Goal: Task Accomplishment & Management: Manage account settings

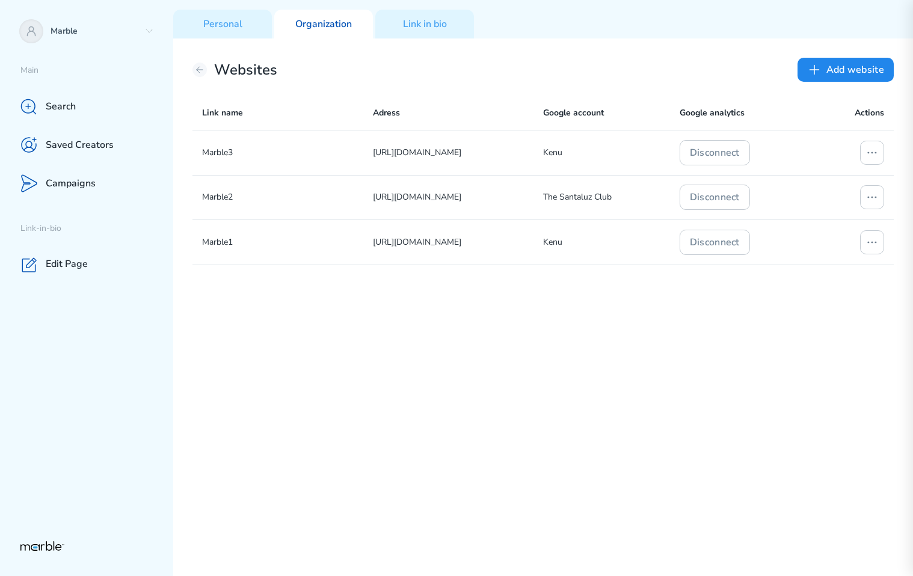
click at [586, 304] on div "Marble3 https://www.spoorts.ru/ Kenu Disconnect Marble2 https://www.sports.ru/ …" at bounding box center [542, 353] width 701 height 446
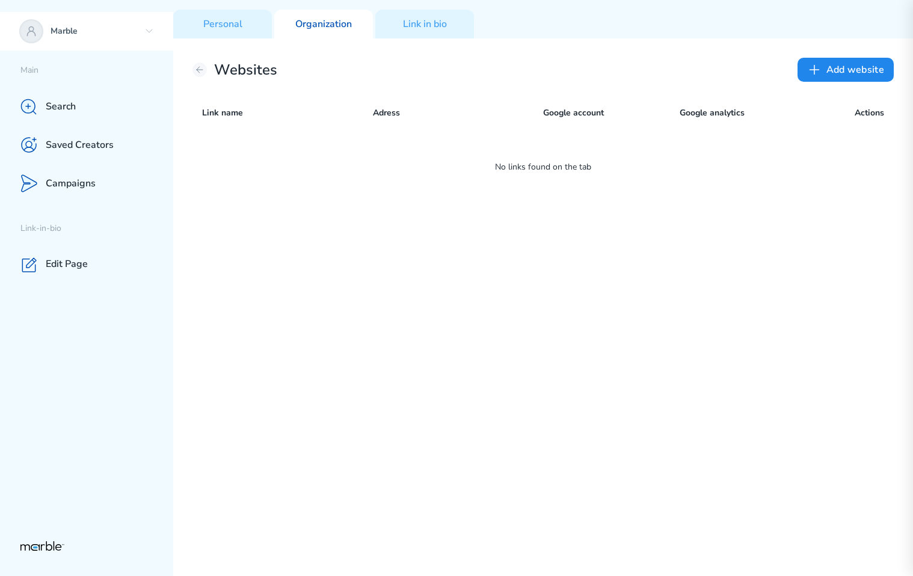
click at [111, 35] on p "Marble" at bounding box center [95, 31] width 89 height 11
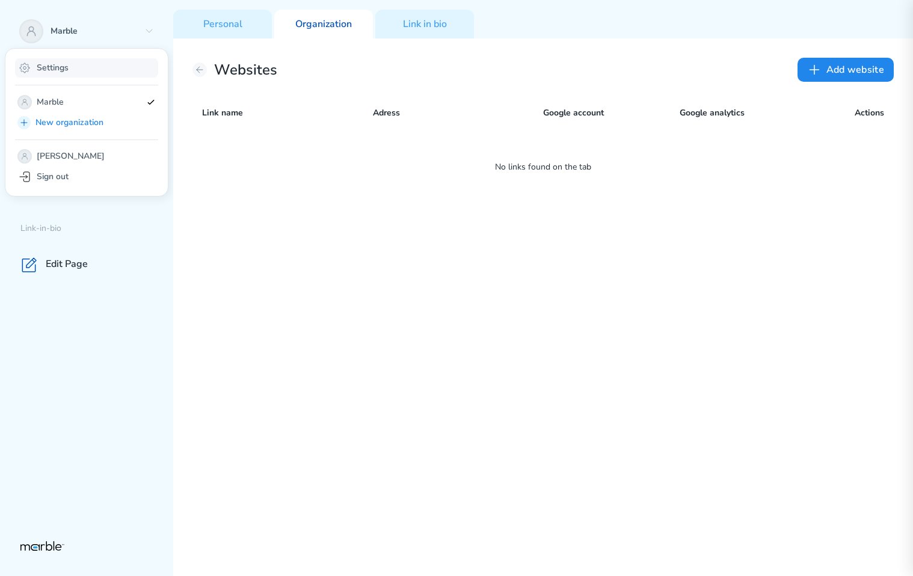
click at [96, 75] on div "Settings" at bounding box center [86, 67] width 143 height 19
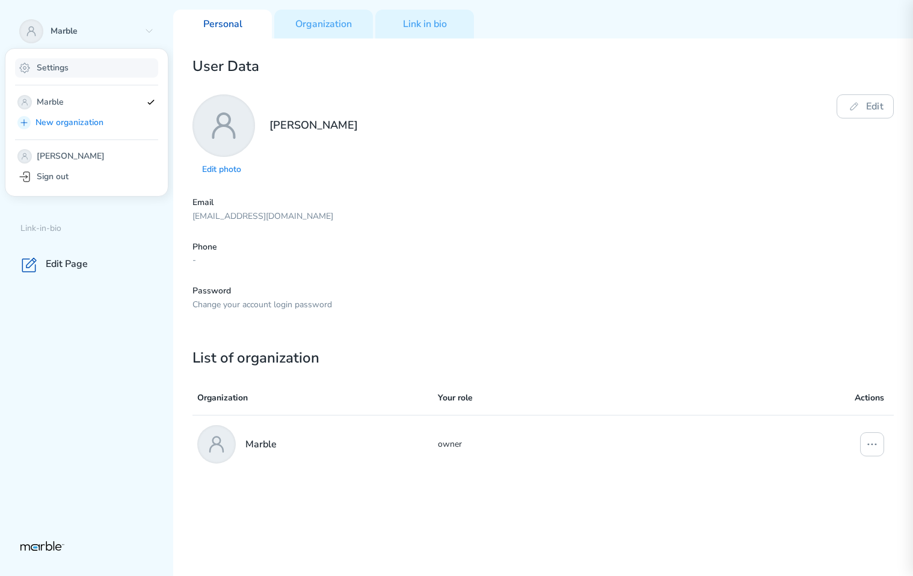
click at [106, 73] on div "Settings" at bounding box center [86, 67] width 143 height 19
click at [112, 277] on div "Edit Page" at bounding box center [86, 264] width 173 height 38
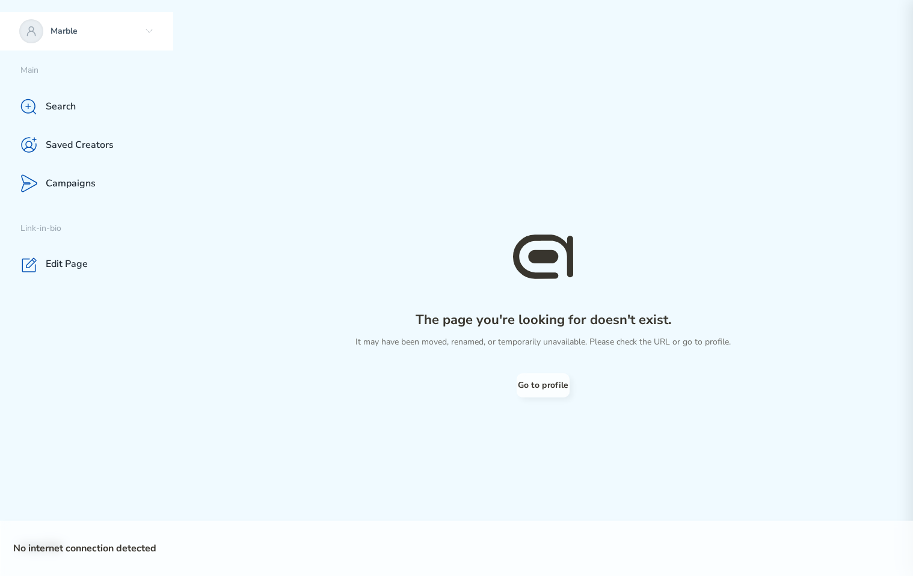
click at [92, 26] on p "Marble" at bounding box center [95, 31] width 89 height 11
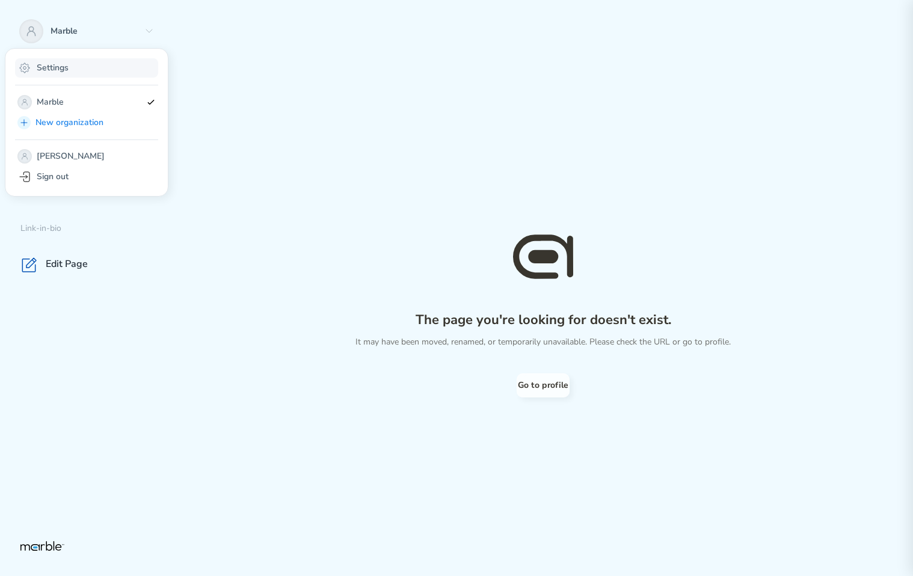
click at [40, 65] on p "Settings" at bounding box center [53, 68] width 32 height 11
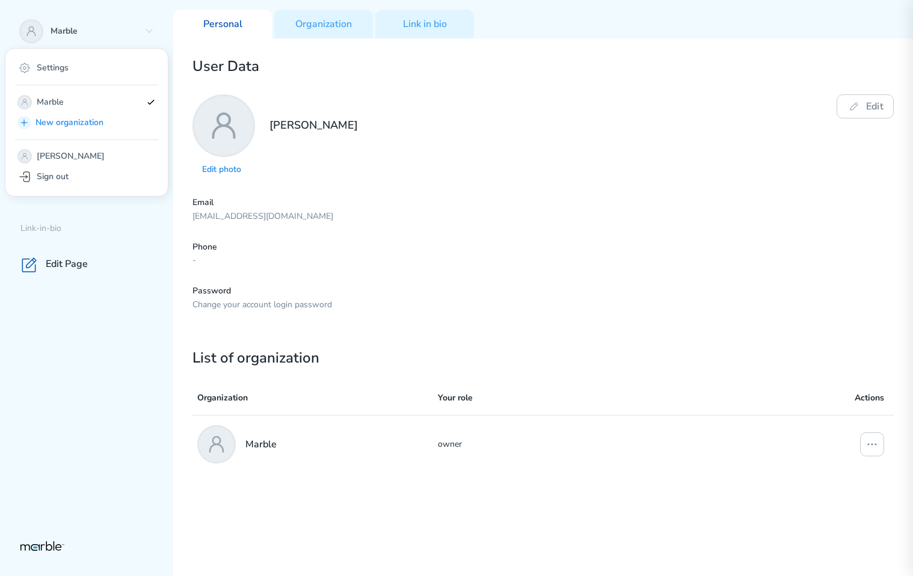
click at [843, 248] on p "Phone" at bounding box center [542, 247] width 701 height 11
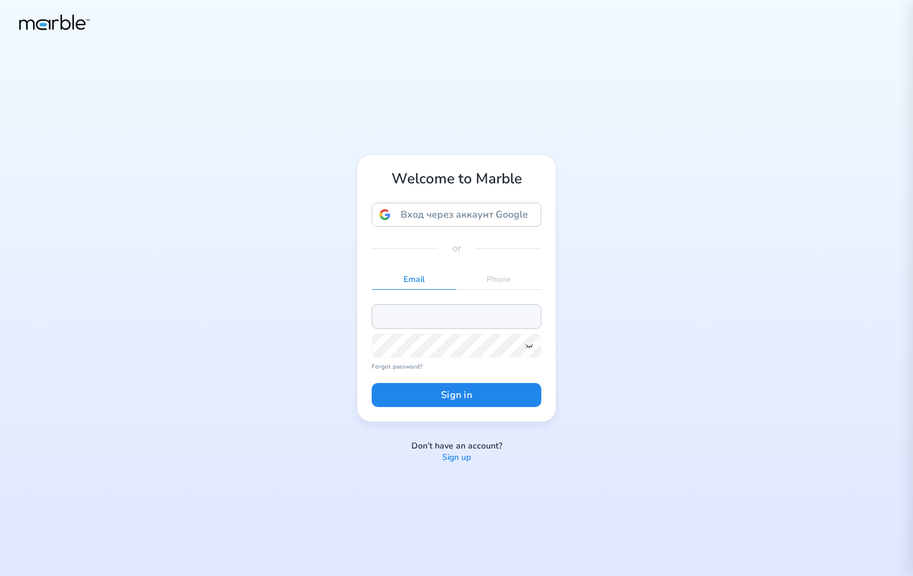
click at [406, 318] on input "email" at bounding box center [457, 316] width 170 height 24
paste input "[EMAIL_ADDRESS][DOMAIN_NAME]"
type input "[EMAIL_ADDRESS][DOMAIN_NAME]"
click at [528, 345] on icon at bounding box center [529, 346] width 10 height 10
click at [372, 383] on button "Sign in" at bounding box center [457, 395] width 170 height 24
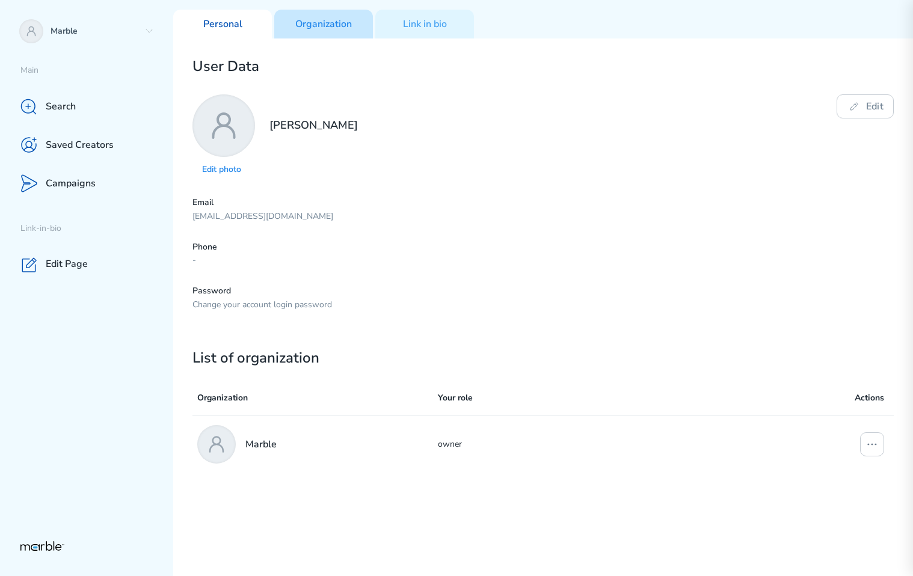
click at [328, 31] on div "Organization" at bounding box center [323, 24] width 99 height 29
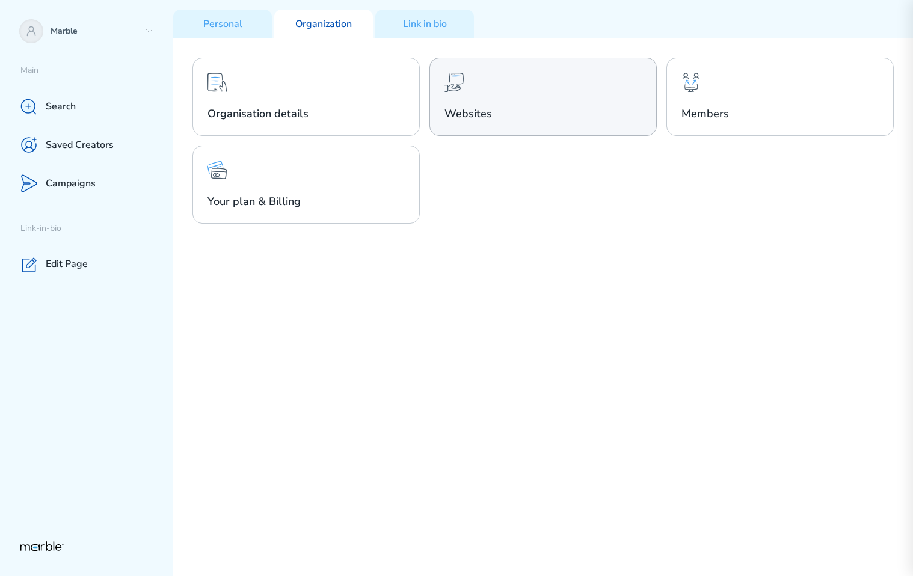
click at [490, 104] on div "Websites" at bounding box center [542, 97] width 227 height 78
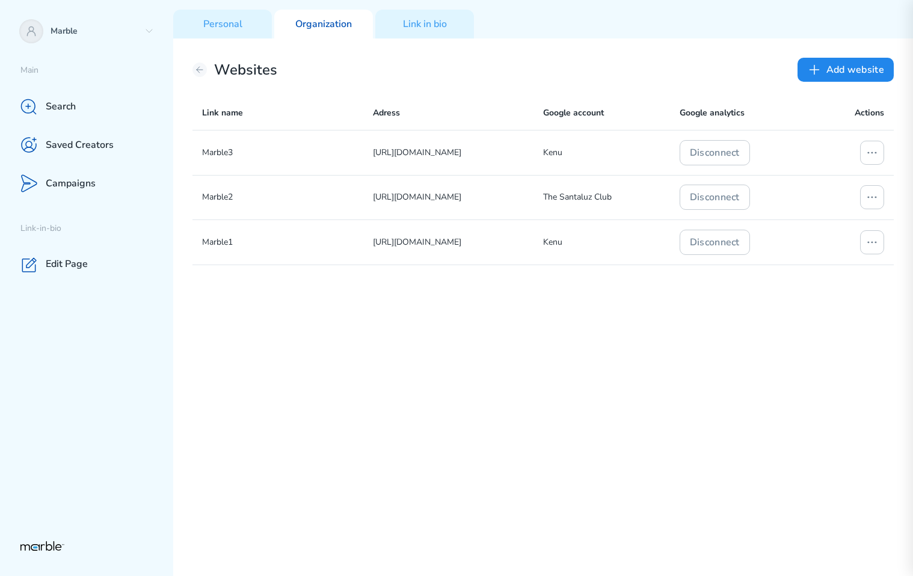
click at [786, 315] on div "Marble3 https://www.spoorts.ru/ Kenu Disconnect Marble2 https://www.sports.ru/ …" at bounding box center [542, 353] width 701 height 446
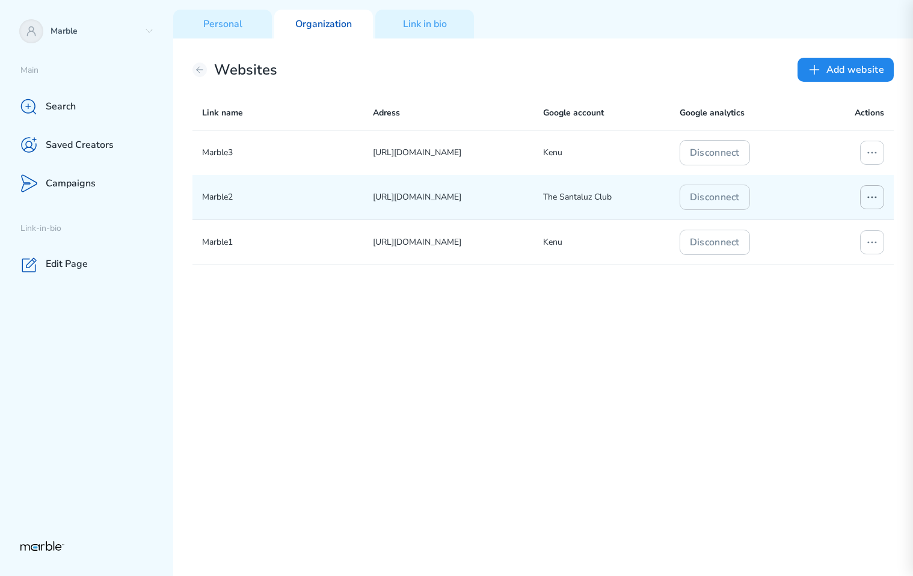
click at [865, 191] on icon at bounding box center [872, 197] width 14 height 14
click at [816, 244] on p "Edit connection" at bounding box center [799, 246] width 59 height 14
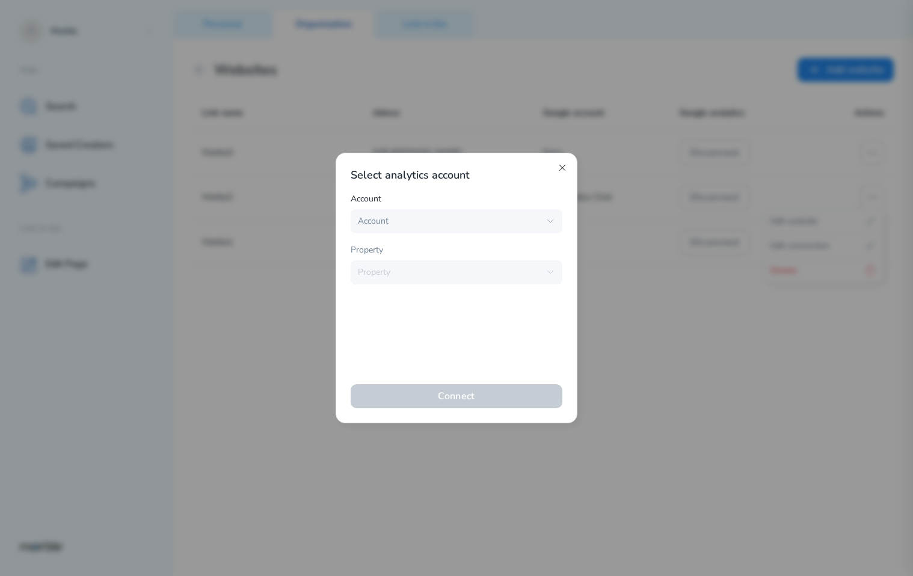
click at [561, 166] on icon at bounding box center [562, 168] width 10 height 10
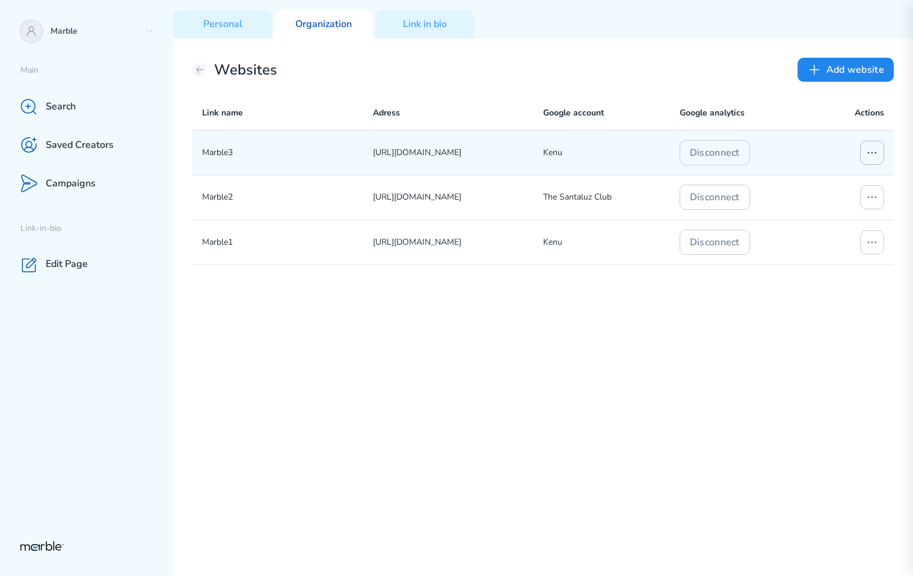
click at [868, 155] on icon at bounding box center [872, 153] width 14 height 14
click at [838, 201] on div "Edit connection" at bounding box center [824, 200] width 114 height 19
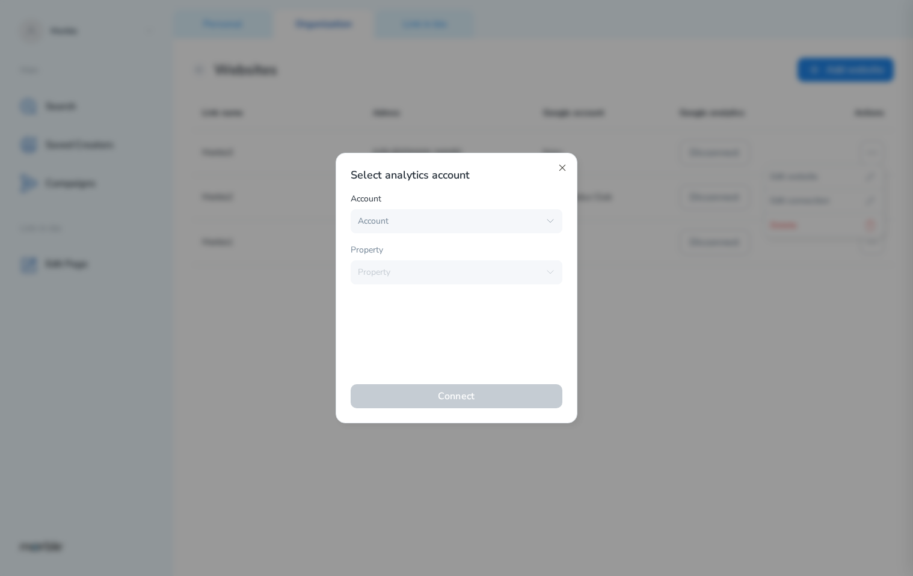
click at [561, 165] on icon at bounding box center [562, 168] width 10 height 10
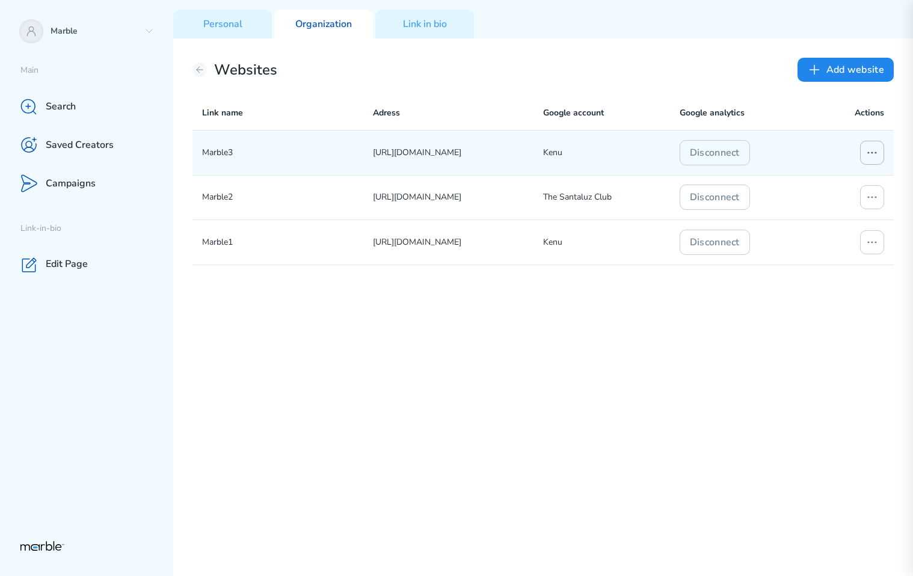
click at [863, 148] on button at bounding box center [872, 153] width 24 height 24
click at [820, 199] on p "Edit connection" at bounding box center [799, 201] width 59 height 14
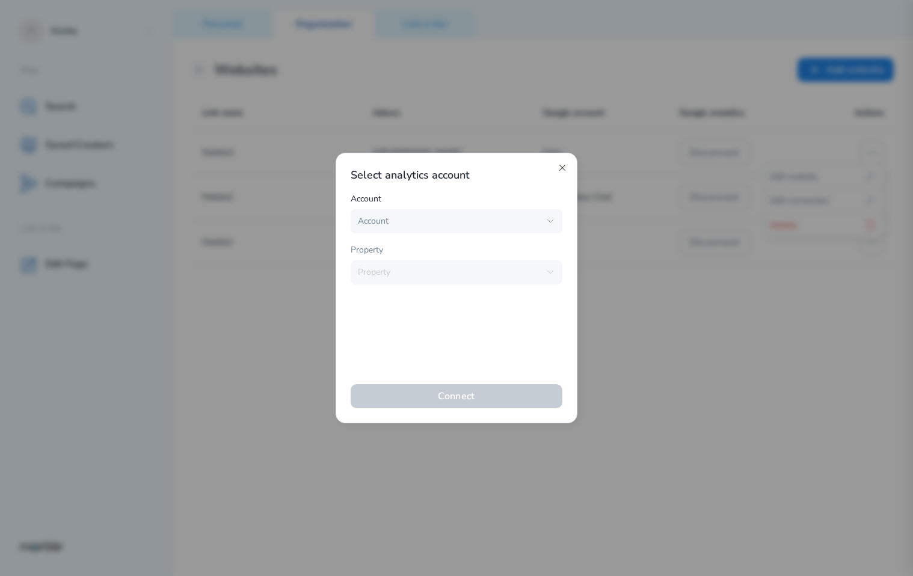
click at [560, 167] on icon at bounding box center [562, 168] width 10 height 10
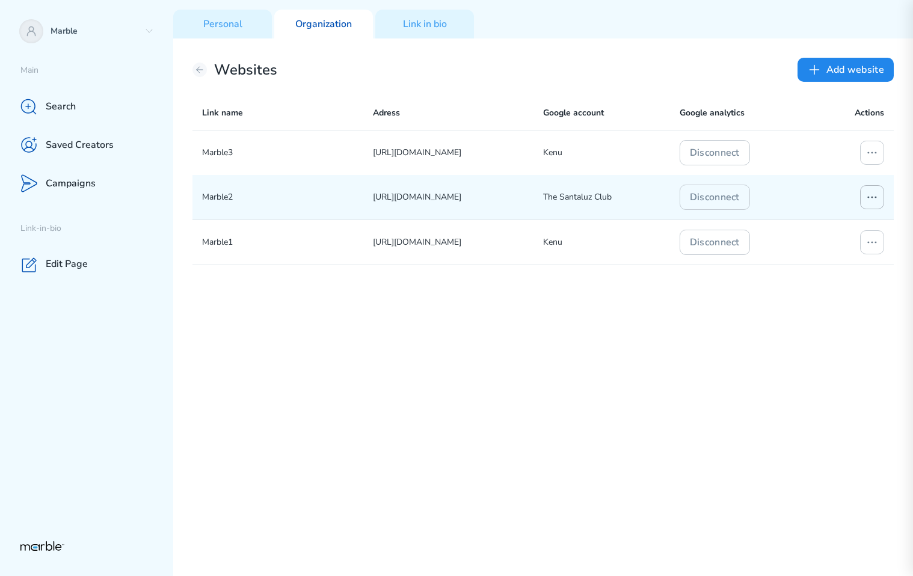
click at [867, 191] on icon at bounding box center [872, 197] width 14 height 14
click at [785, 239] on p "Edit connection" at bounding box center [799, 246] width 59 height 14
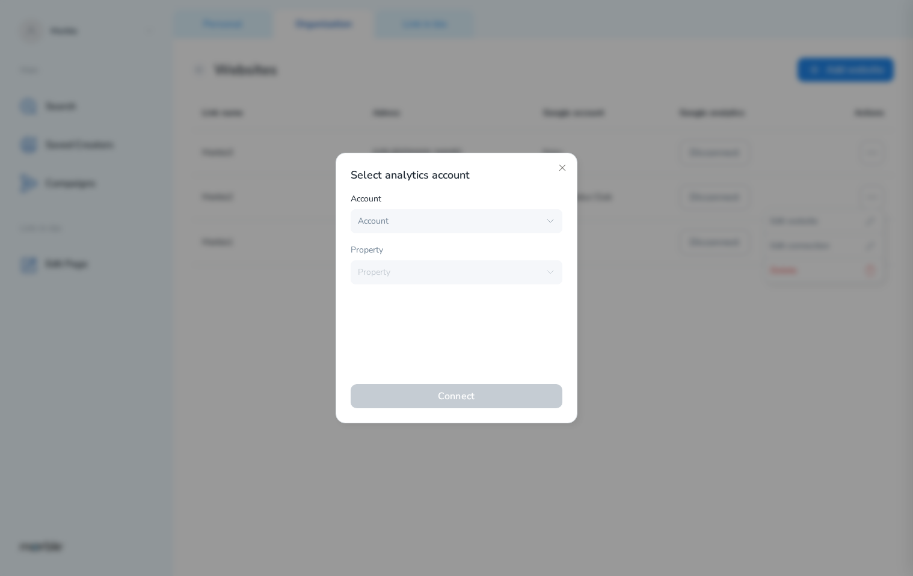
click at [564, 162] on div "Select analytics account Account Account Kenu MARBLE The Santaluz Club Assigned…" at bounding box center [456, 288] width 242 height 271
click at [562, 166] on icon at bounding box center [562, 168] width 10 height 10
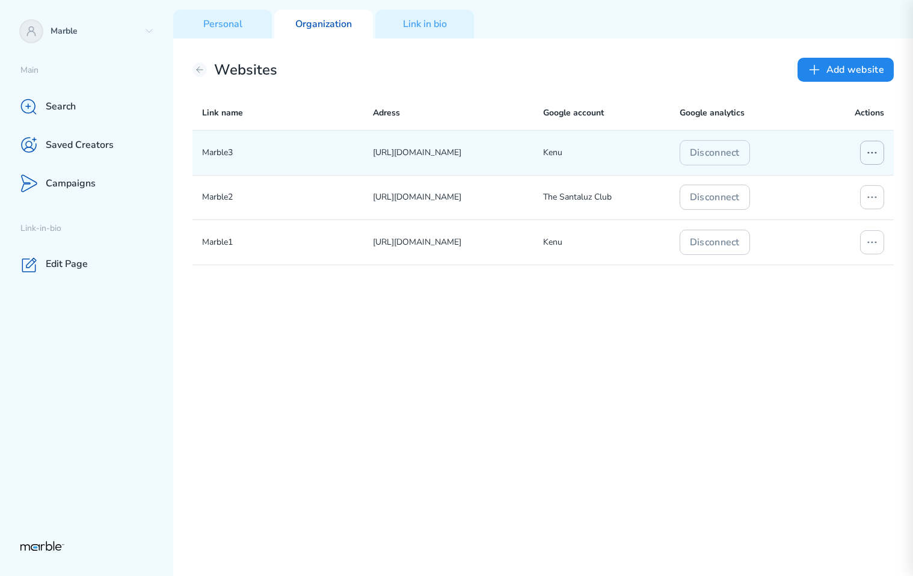
click at [872, 159] on icon at bounding box center [872, 153] width 14 height 14
click at [774, 198] on p "Edit connection" at bounding box center [799, 201] width 59 height 14
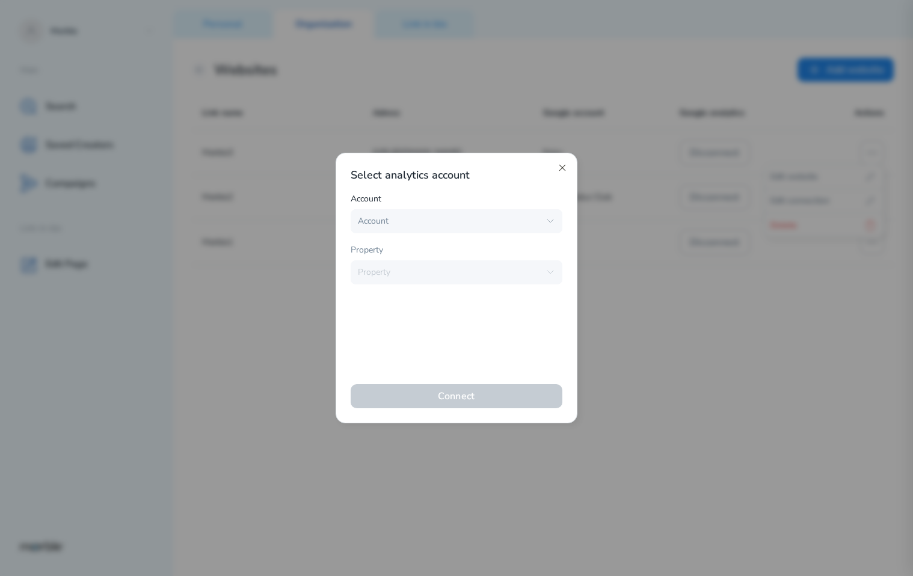
click at [560, 168] on icon at bounding box center [562, 168] width 10 height 10
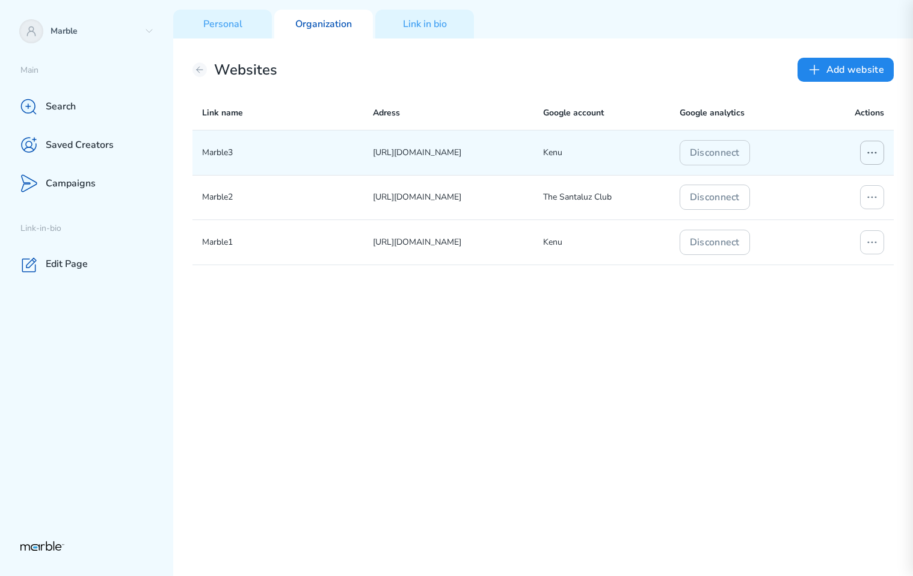
click at [869, 153] on icon at bounding box center [872, 153] width 14 height 14
click at [839, 198] on div "Edit connection" at bounding box center [824, 200] width 114 height 19
click at [874, 160] on button at bounding box center [872, 153] width 24 height 24
click at [837, 200] on div "Edit connection" at bounding box center [824, 200] width 114 height 19
click at [874, 153] on icon at bounding box center [872, 153] width 14 height 14
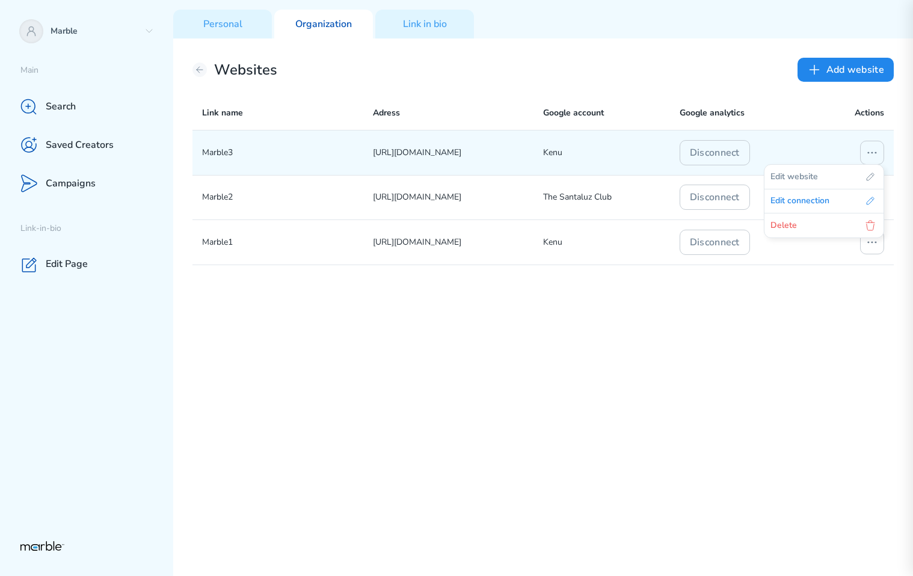
click at [853, 204] on div "Edit connection" at bounding box center [824, 200] width 114 height 19
click at [876, 151] on icon at bounding box center [872, 153] width 14 height 14
click at [837, 205] on div "Edit connection" at bounding box center [824, 200] width 114 height 19
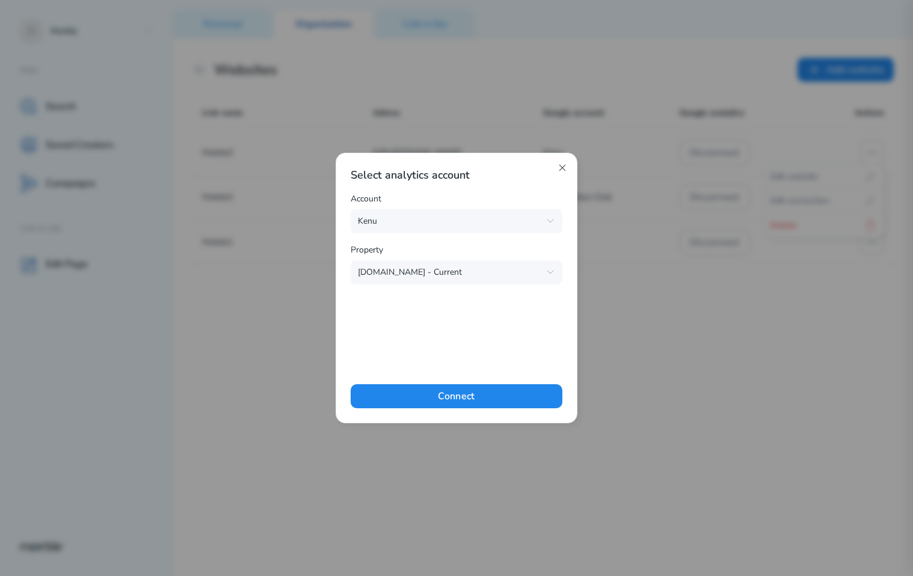
click at [563, 168] on icon at bounding box center [562, 168] width 10 height 10
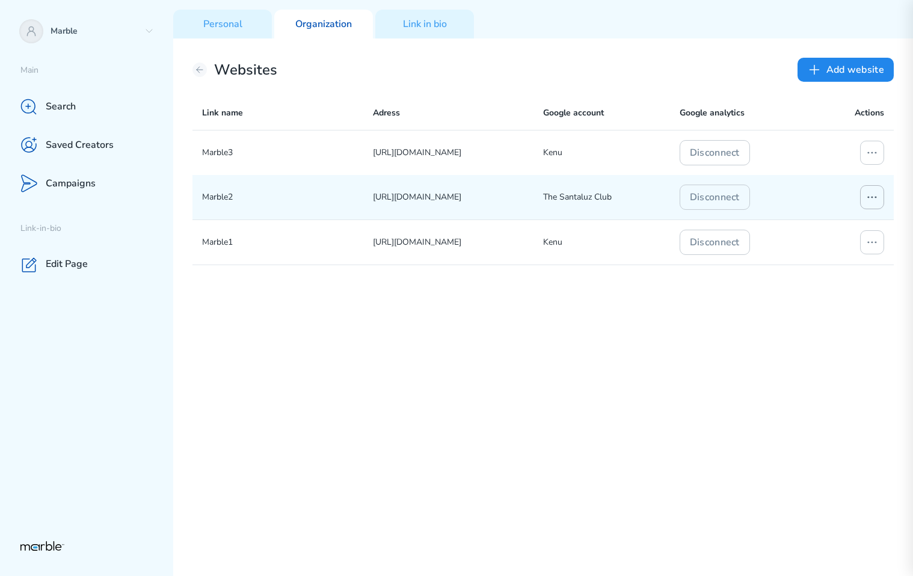
click at [870, 199] on icon at bounding box center [872, 197] width 14 height 14
click at [826, 246] on p "Edit connection" at bounding box center [799, 246] width 59 height 14
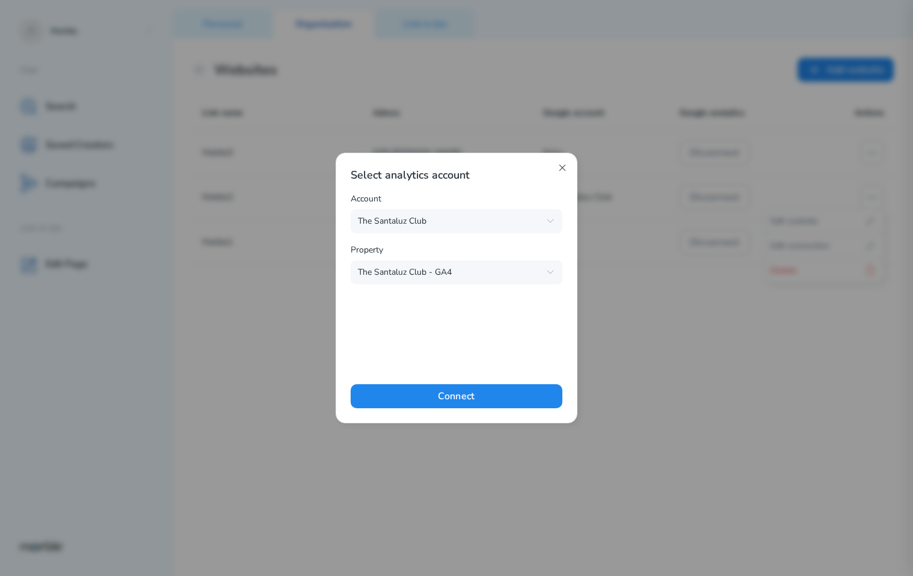
click at [561, 170] on icon at bounding box center [562, 168] width 10 height 10
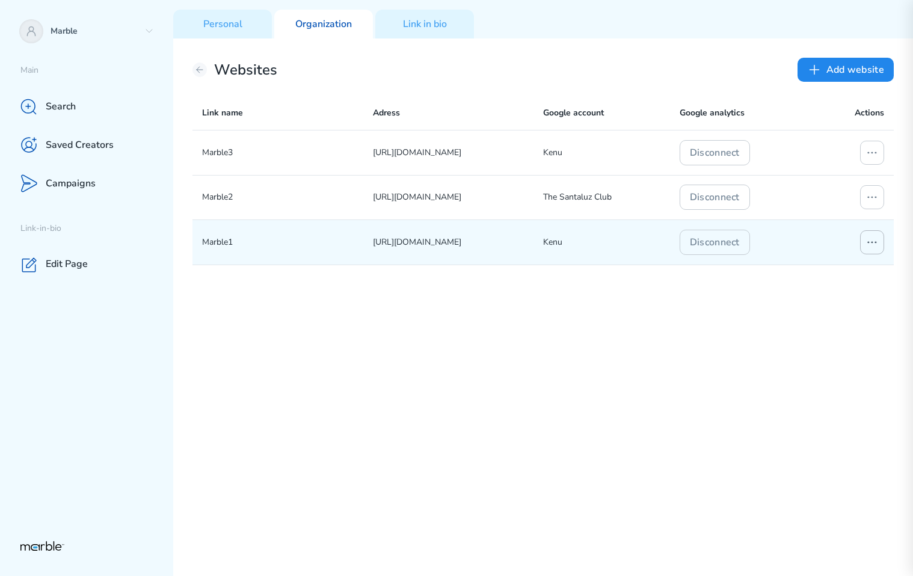
click at [874, 245] on icon at bounding box center [872, 242] width 14 height 14
click at [806, 290] on p "Edit connection" at bounding box center [799, 291] width 59 height 14
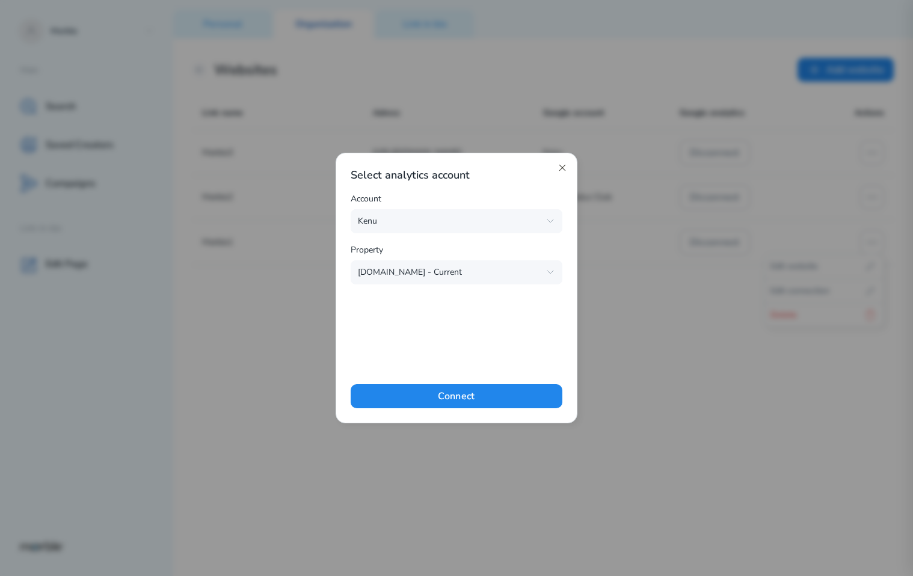
click at [558, 169] on icon at bounding box center [562, 168] width 10 height 10
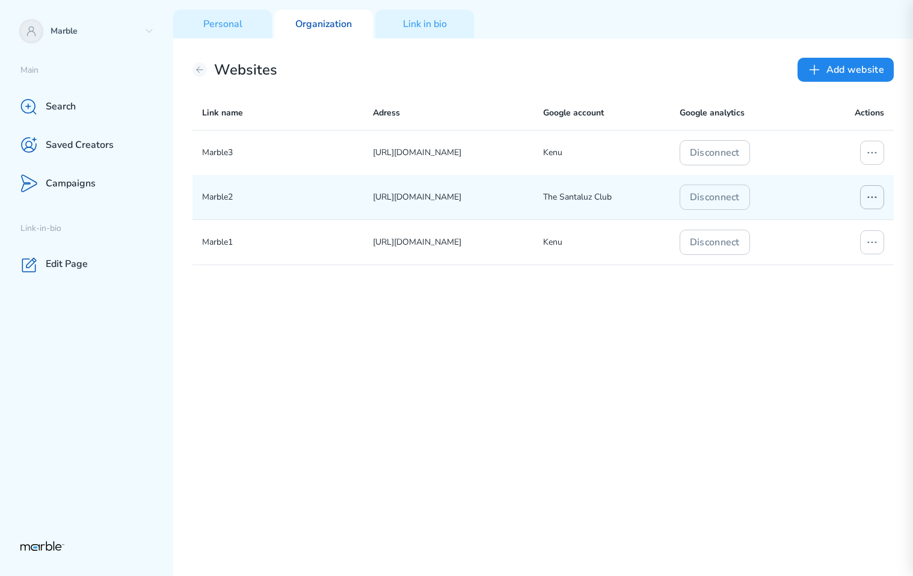
click at [868, 196] on icon at bounding box center [872, 197] width 14 height 14
click at [783, 241] on p "Edit connection" at bounding box center [799, 246] width 59 height 14
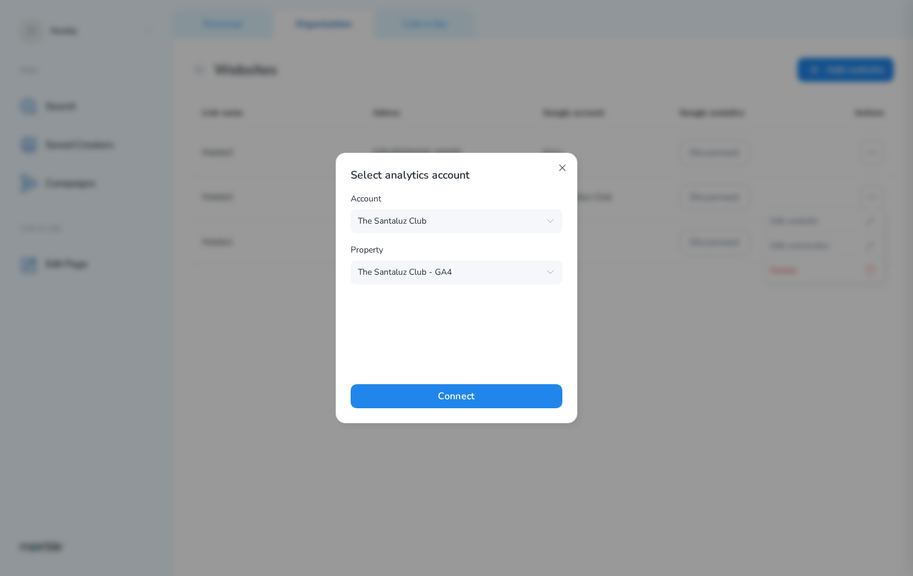
click at [562, 171] on icon at bounding box center [562, 168] width 10 height 10
